Goal: Find specific page/section

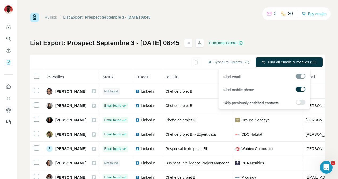
click at [300, 78] on div at bounding box center [300, 76] width 10 height 5
click at [300, 77] on div at bounding box center [300, 76] width 10 height 5
click at [300, 76] on div at bounding box center [300, 76] width 10 height 5
click at [299, 76] on div at bounding box center [300, 76] width 10 height 5
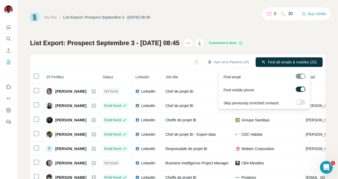
click at [299, 76] on div at bounding box center [300, 76] width 10 height 5
click at [299, 77] on div at bounding box center [300, 76] width 10 height 5
